Goal: Find specific page/section: Find specific page/section

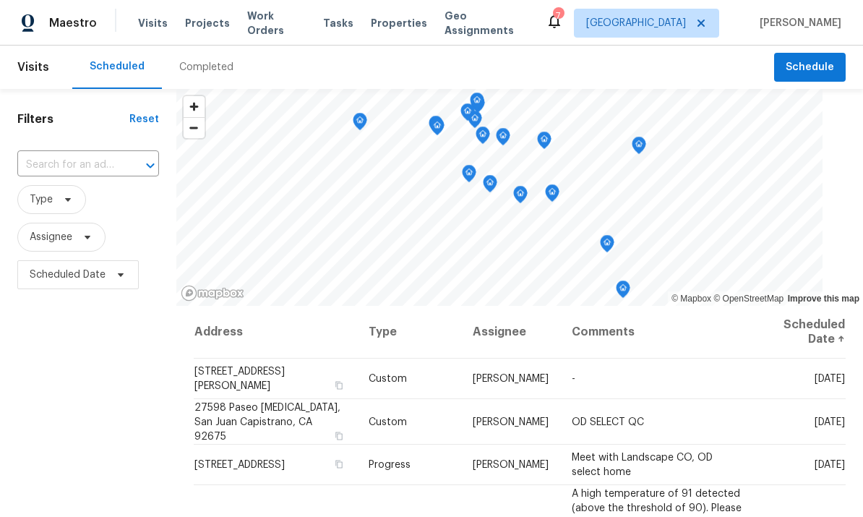
click at [384, 22] on span "Properties" at bounding box center [399, 23] width 56 height 14
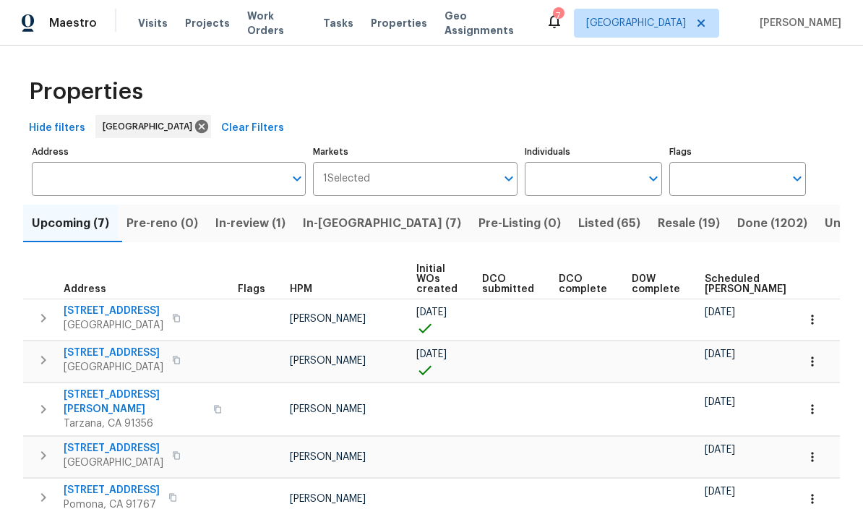
click at [630, 187] on input "Individuals" at bounding box center [582, 179] width 115 height 34
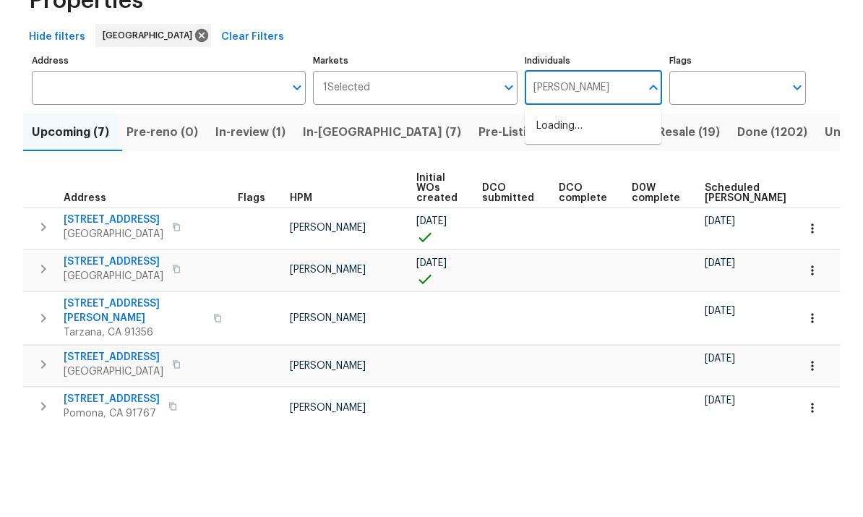
type input "frank"
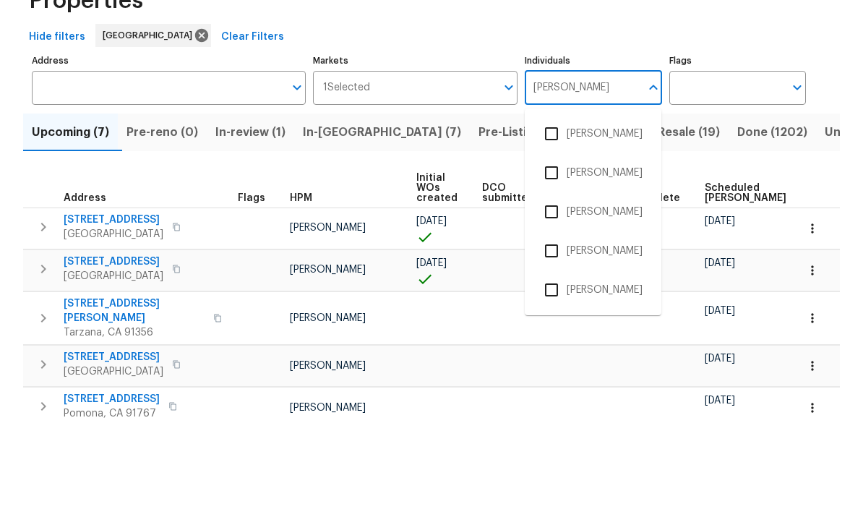
scroll to position [54, 0]
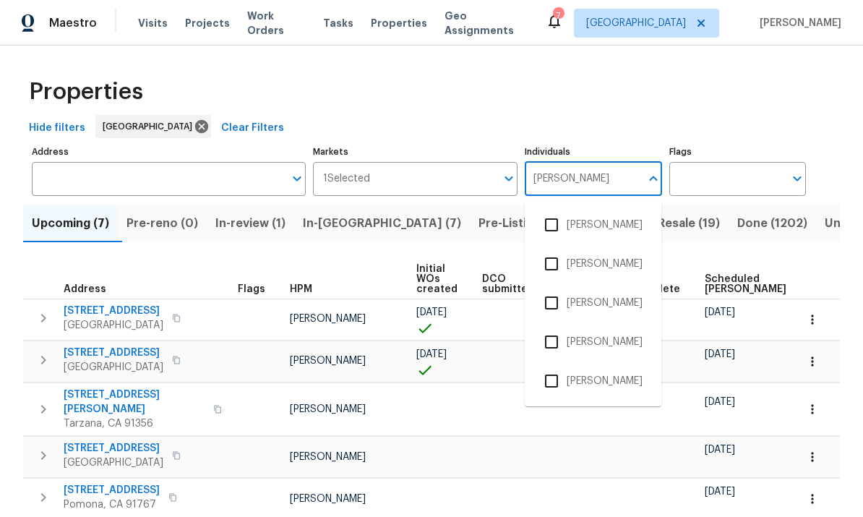
click at [553, 366] on input "checkbox" at bounding box center [552, 381] width 30 height 30
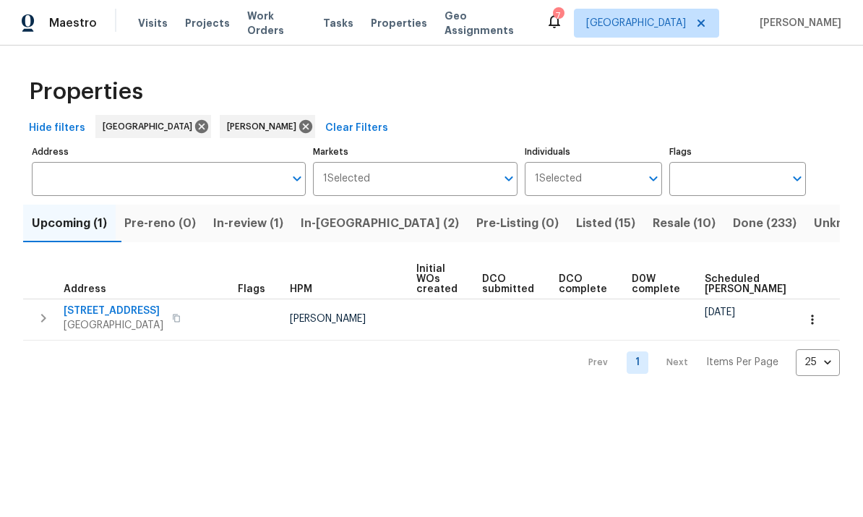
click at [653, 231] on span "Resale (10)" at bounding box center [684, 223] width 63 height 20
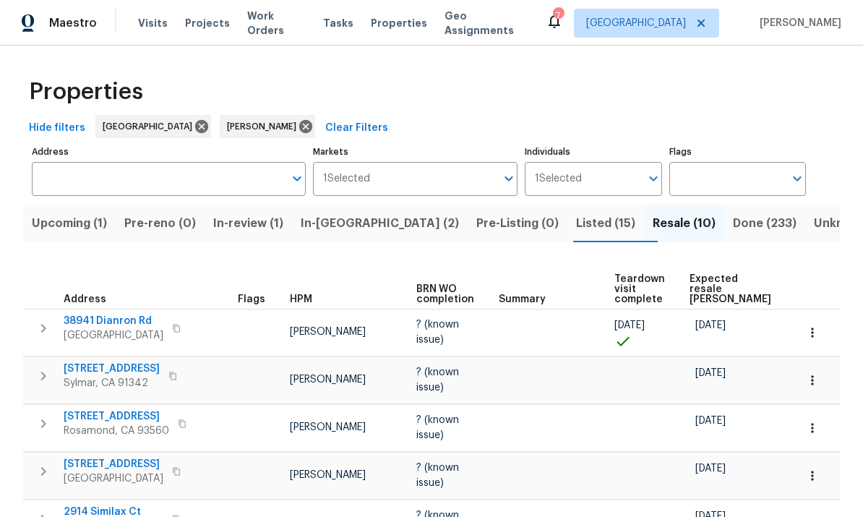
click at [576, 213] on span "Listed (15)" at bounding box center [605, 223] width 59 height 20
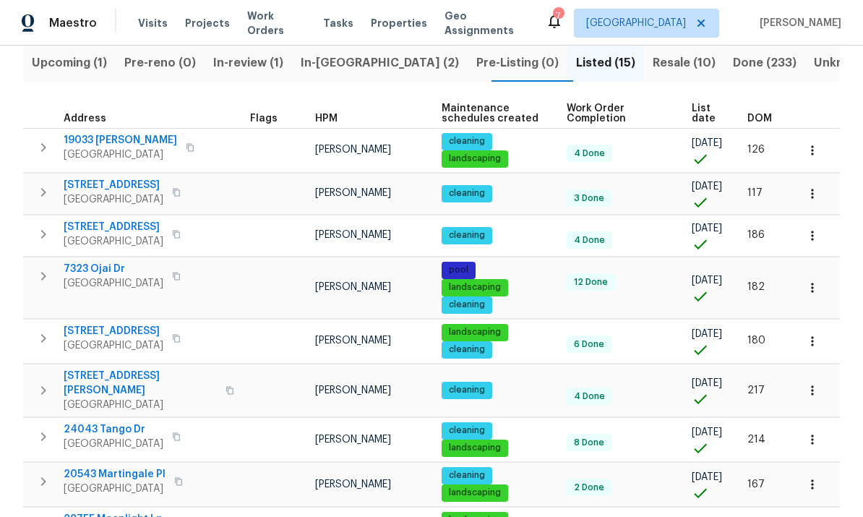
scroll to position [150, 0]
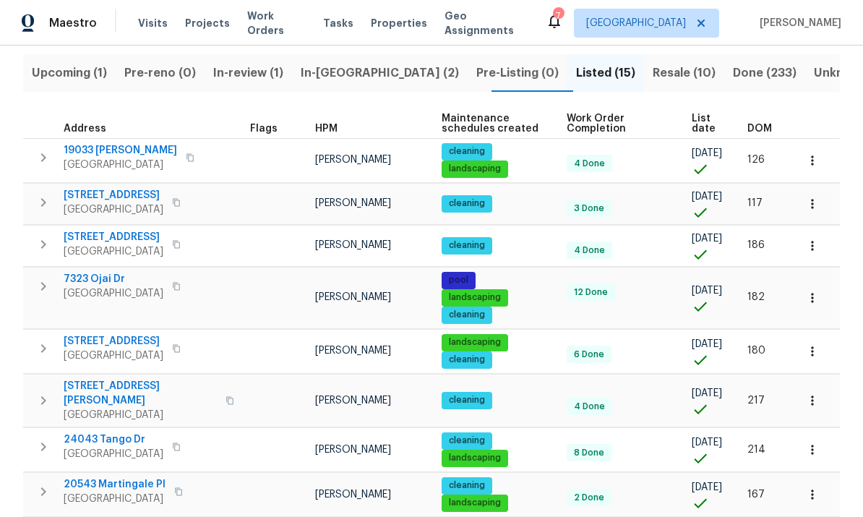
click at [760, 126] on span "DOM" at bounding box center [760, 129] width 25 height 10
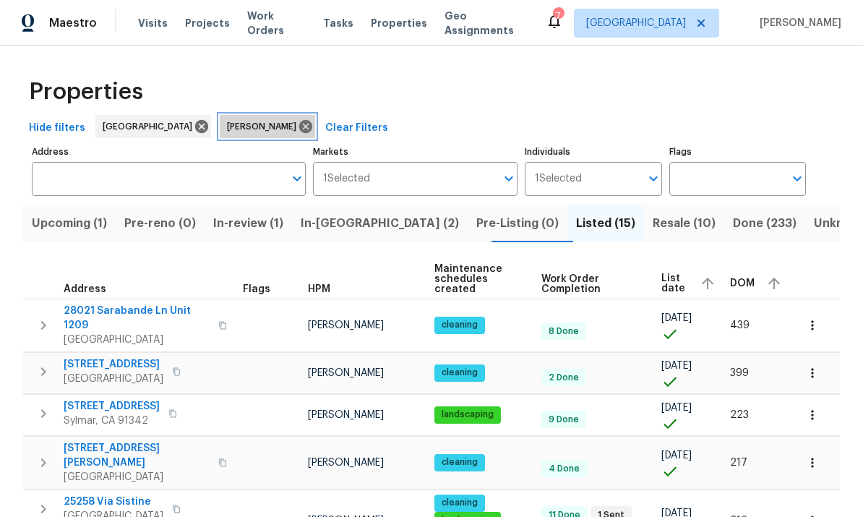
click at [299, 122] on icon at bounding box center [305, 126] width 13 height 13
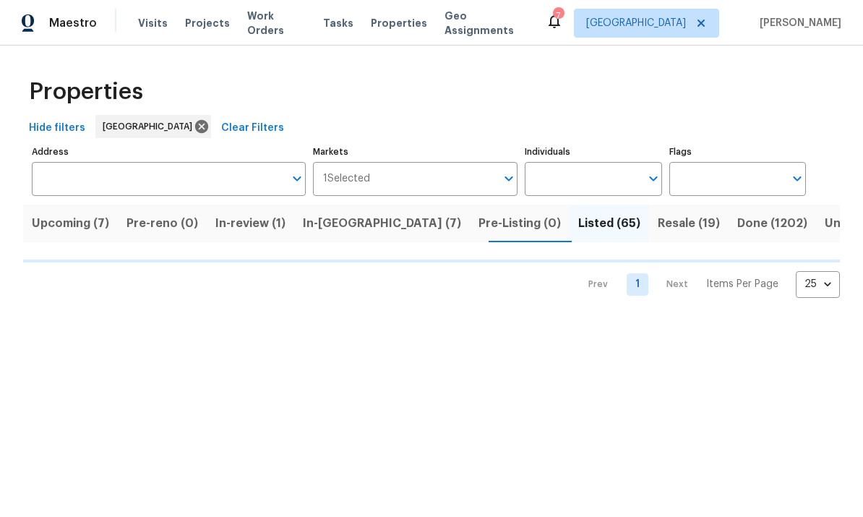
click at [618, 184] on input "Individuals" at bounding box center [582, 179] width 115 height 34
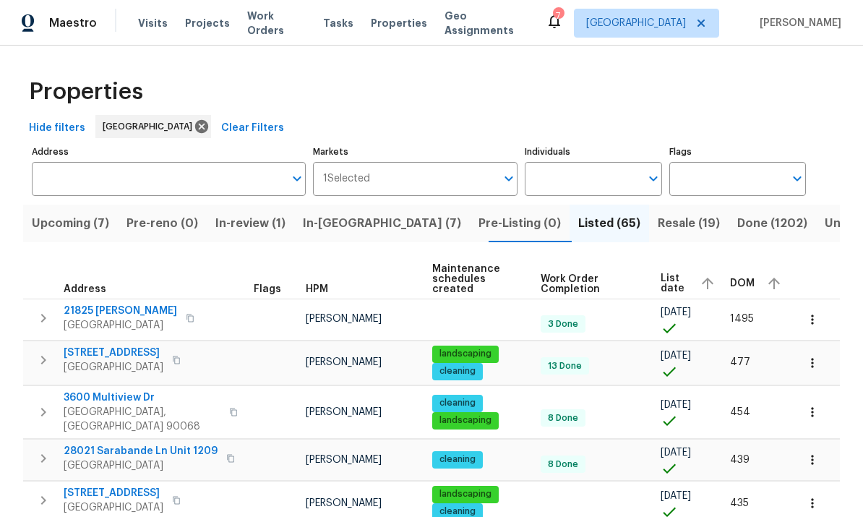
click at [613, 178] on input "Individuals" at bounding box center [582, 179] width 115 height 34
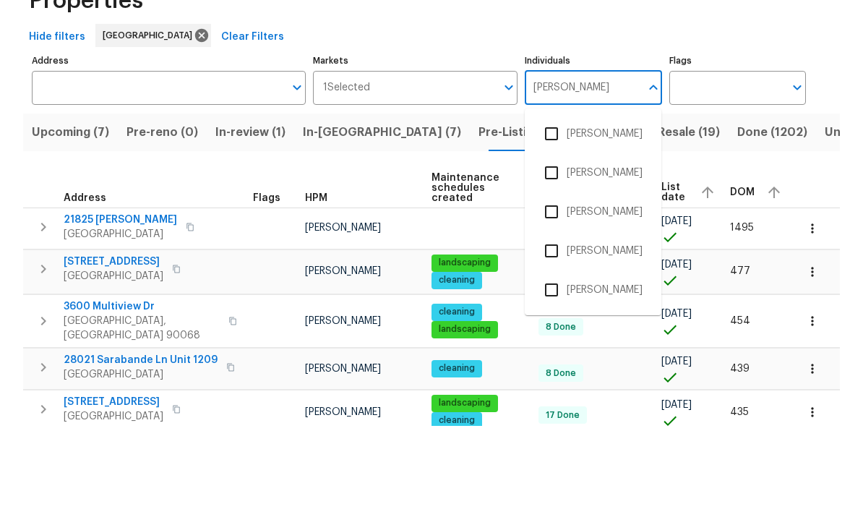
type input "luis"
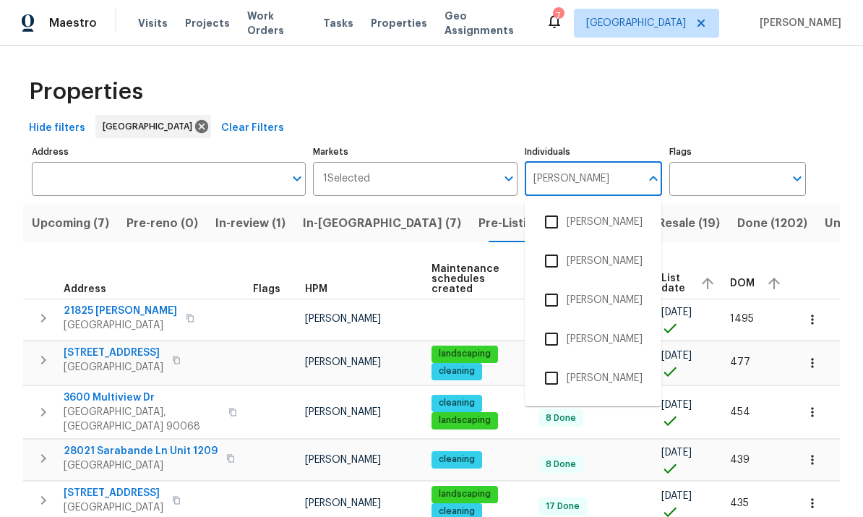
scroll to position [80, 0]
click at [563, 364] on input "checkbox" at bounding box center [552, 379] width 30 height 30
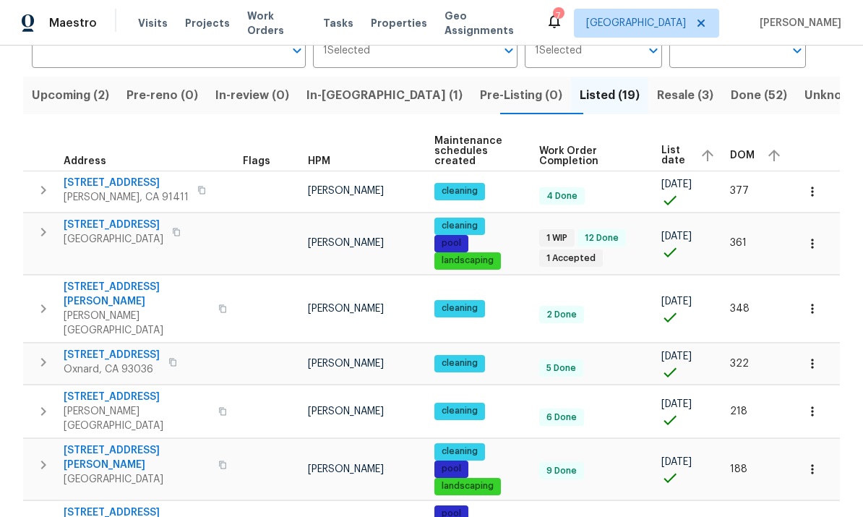
scroll to position [109, 0]
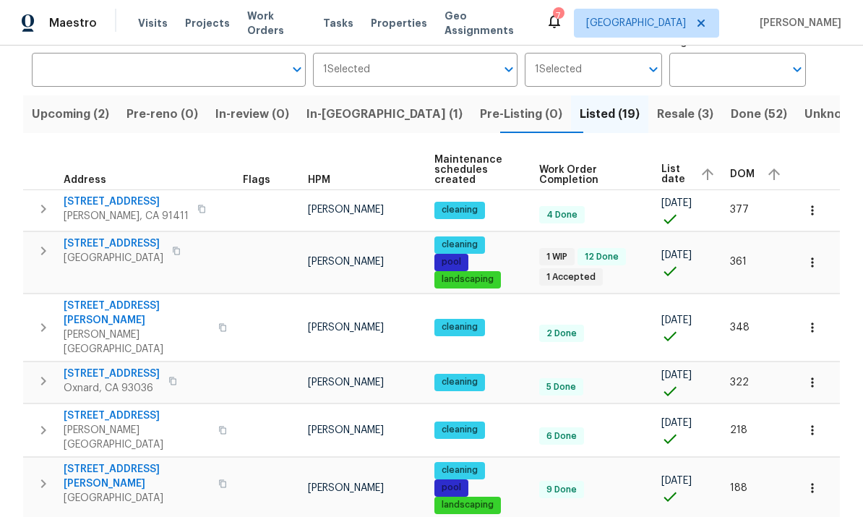
click at [746, 163] on div "DOM" at bounding box center [757, 174] width 55 height 22
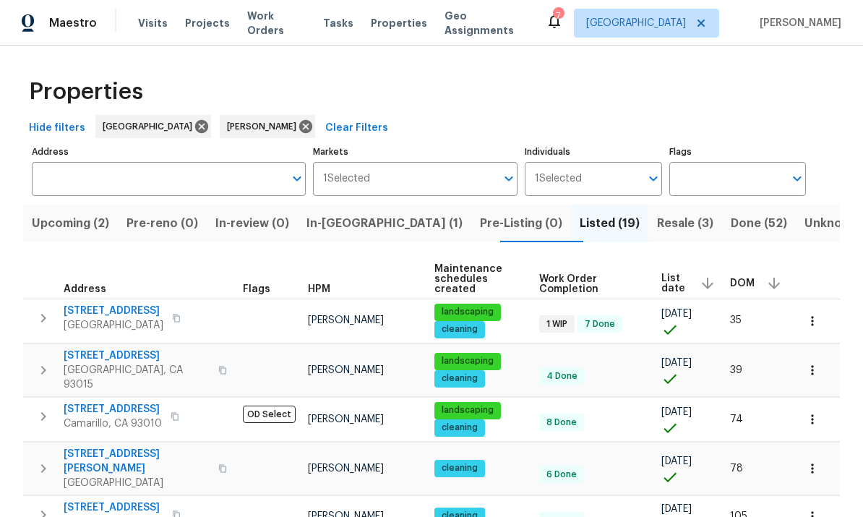
click at [752, 273] on div "DOM" at bounding box center [757, 284] width 55 height 22
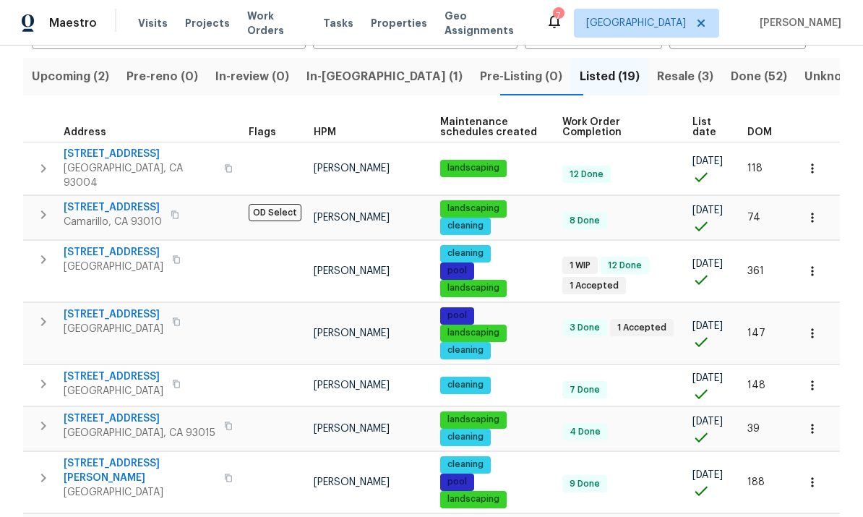
scroll to position [148, 0]
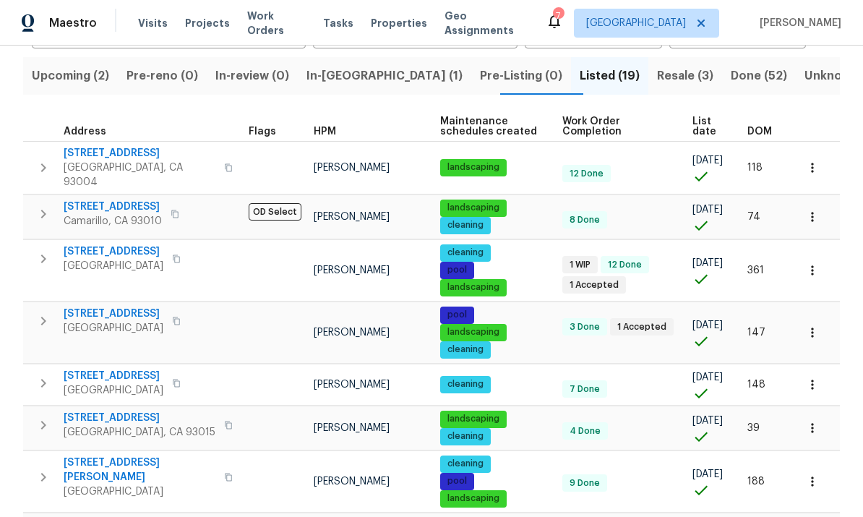
click at [762, 131] on span "DOM" at bounding box center [760, 132] width 25 height 10
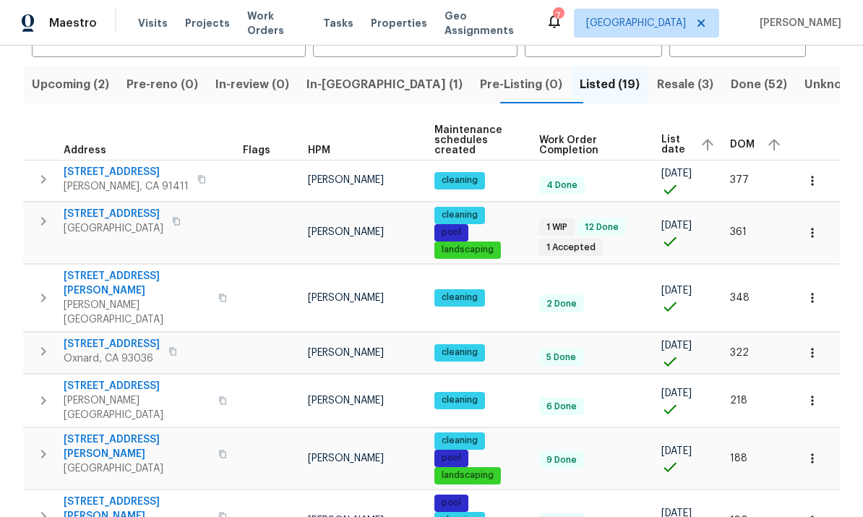
scroll to position [151, 0]
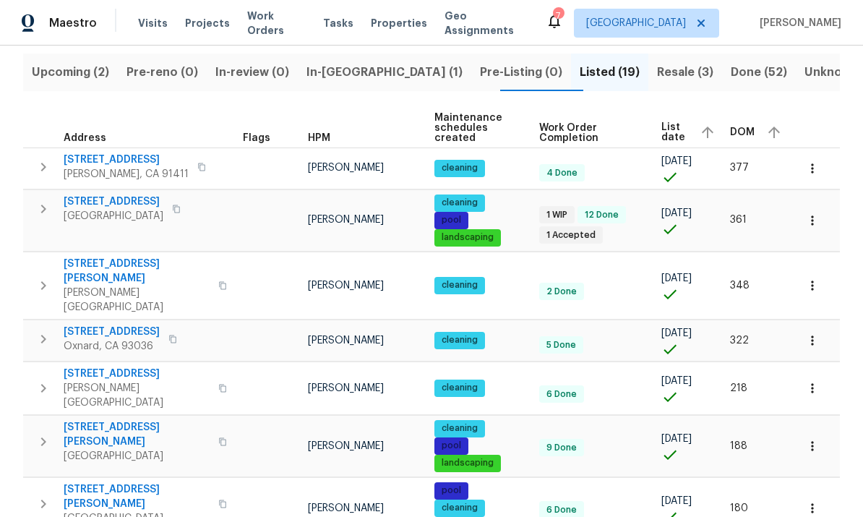
click at [816, 381] on icon "button" at bounding box center [813, 388] width 14 height 14
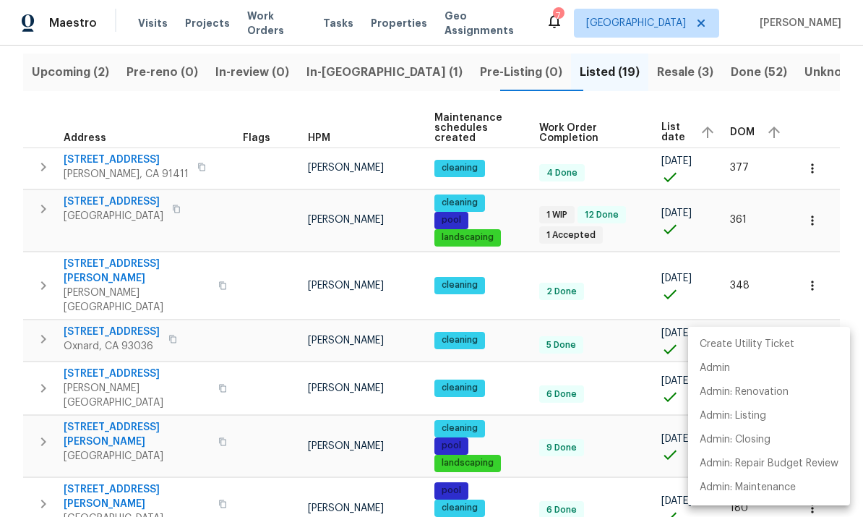
click at [91, 337] on div at bounding box center [431, 258] width 863 height 517
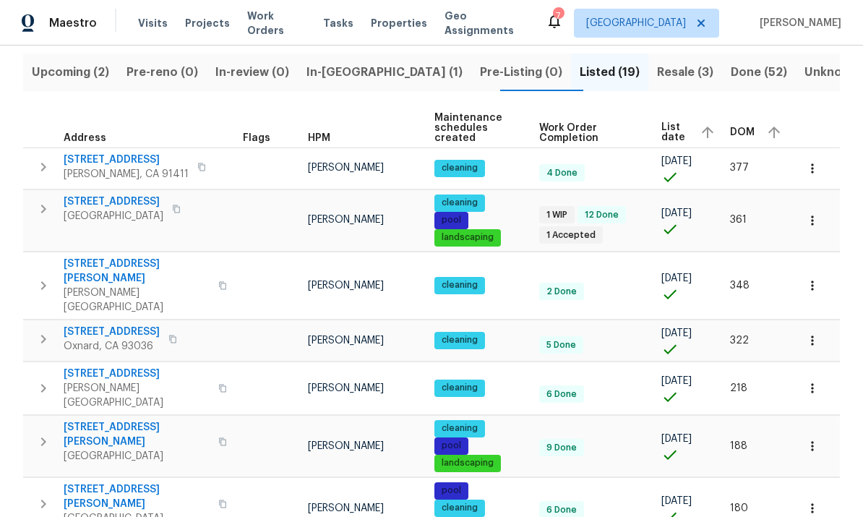
click at [108, 367] on span "11435 Tampa Ave Unit 92" at bounding box center [137, 374] width 146 height 14
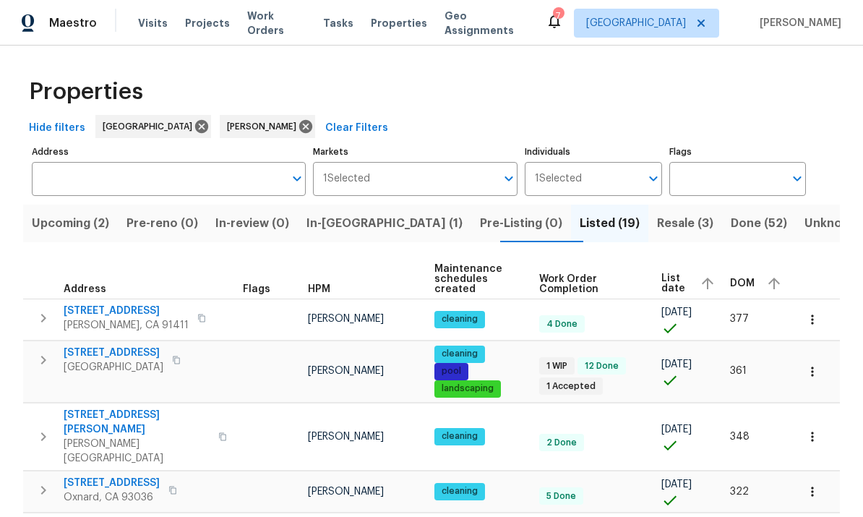
scroll to position [0, 0]
